Goal: Use online tool/utility: Utilize a website feature to perform a specific function

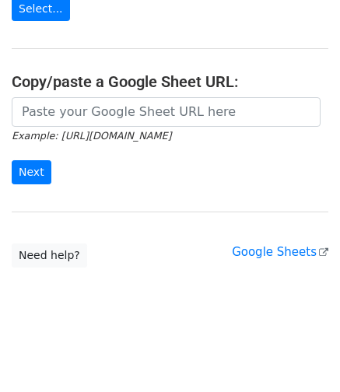
scroll to position [332, 0]
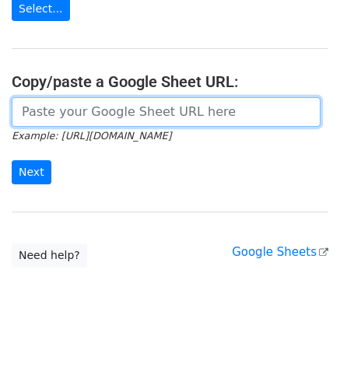
drag, startPoint x: 113, startPoint y: 114, endPoint x: 73, endPoint y: 141, distance: 48.3
click at [113, 114] on input "url" at bounding box center [166, 112] width 309 height 30
paste input "[URL][DOMAIN_NAME]"
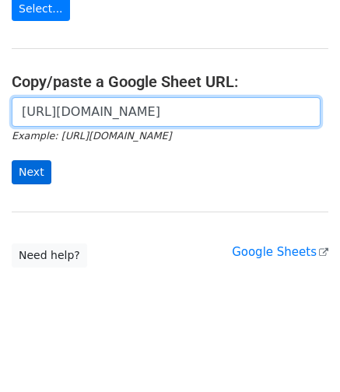
scroll to position [0, 344]
type input "[URL][DOMAIN_NAME]"
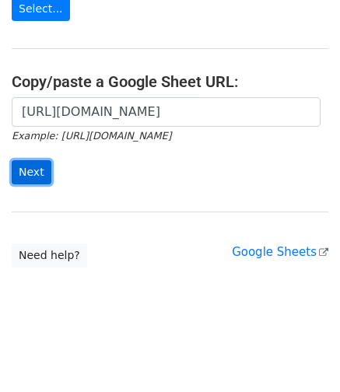
scroll to position [0, 0]
click at [36, 168] on input "Next" at bounding box center [32, 172] width 40 height 24
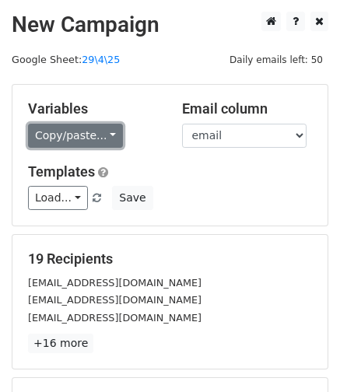
click at [75, 142] on link "Copy/paste..." at bounding box center [75, 136] width 95 height 24
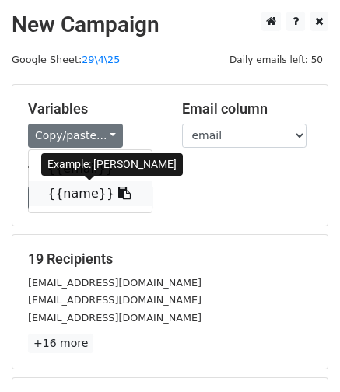
click at [88, 203] on link "{{name}}" at bounding box center [90, 193] width 123 height 25
